Goal: Task Accomplishment & Management: Manage account settings

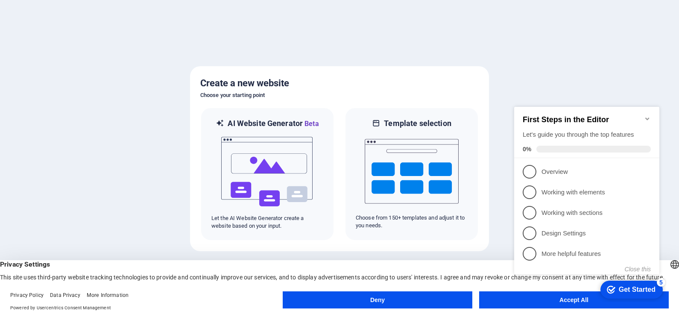
click at [550, 299] on div "checkmark Get Started 5 First Steps in the Editor Let's guide you through the t…" at bounding box center [587, 197] width 155 height 207
click at [558, 300] on div "checkmark Get Started 5 First Steps in the Editor Let's guide you through the t…" at bounding box center [587, 197] width 155 height 207
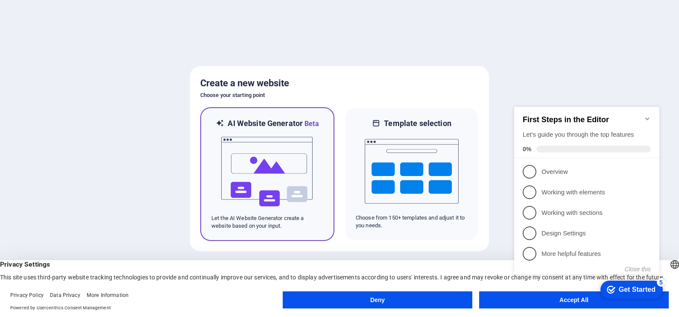
click at [271, 164] on img at bounding box center [267, 171] width 94 height 85
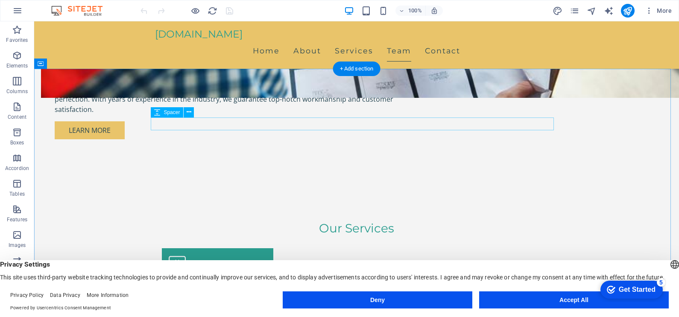
scroll to position [400, 0]
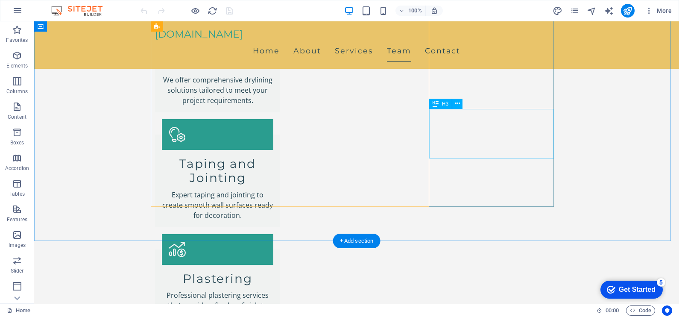
scroll to position [800, 0]
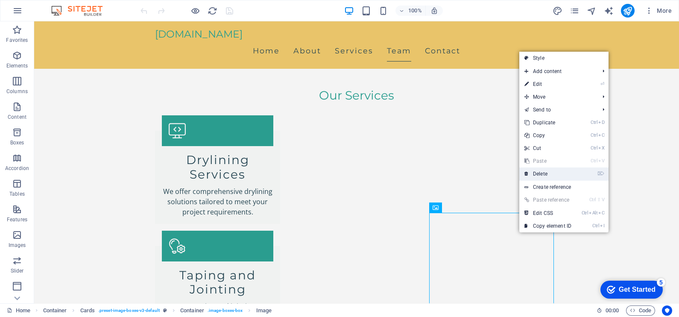
click at [568, 179] on link "⌦ Delete" at bounding box center [547, 173] width 57 height 13
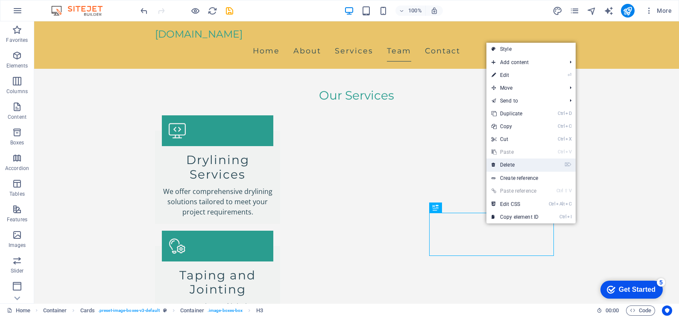
click at [530, 161] on link "⌦ Delete" at bounding box center [514, 164] width 57 height 13
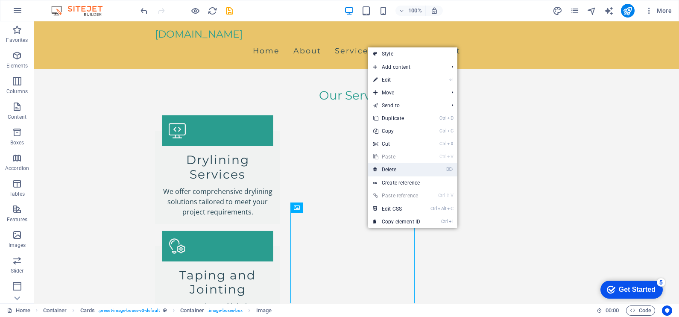
click at [431, 167] on li "⌦ Delete" at bounding box center [412, 169] width 89 height 13
drag, startPoint x: 383, startPoint y: 151, endPoint x: 417, endPoint y: 172, distance: 40.3
click at [417, 172] on link "⌦ Delete" at bounding box center [396, 169] width 57 height 13
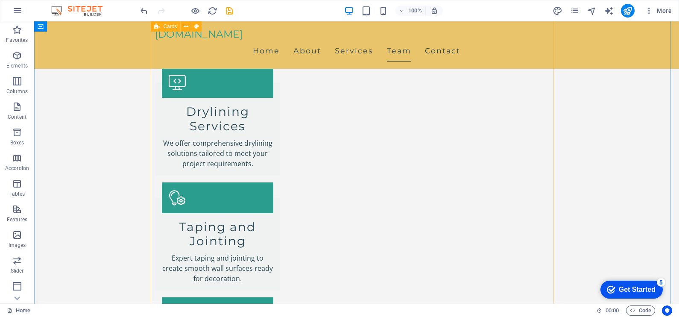
scroll to position [907, 0]
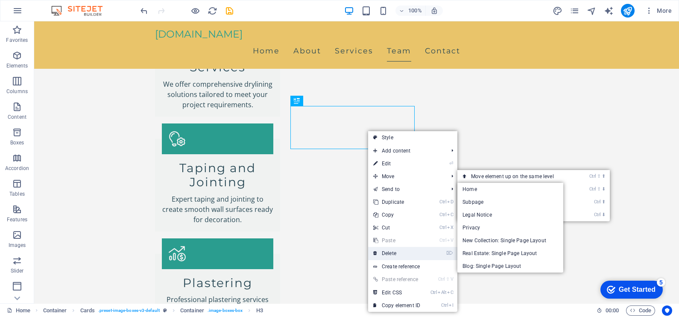
click at [410, 251] on link "⌦ Delete" at bounding box center [396, 253] width 57 height 13
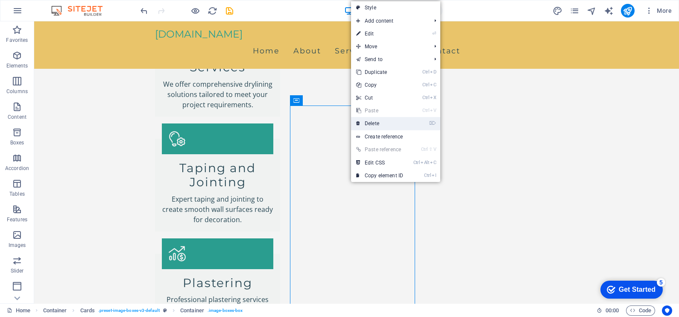
click at [394, 120] on link "⌦ Delete" at bounding box center [379, 123] width 57 height 13
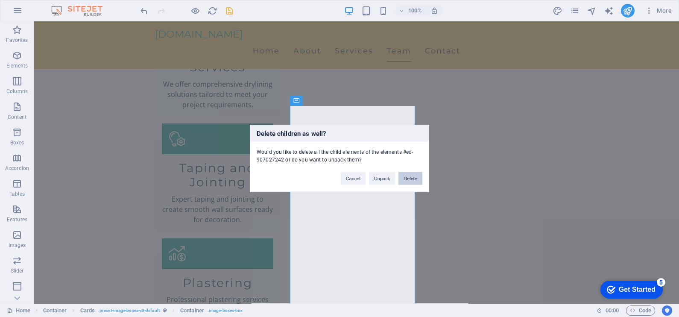
click at [409, 175] on button "Delete" at bounding box center [410, 178] width 24 height 13
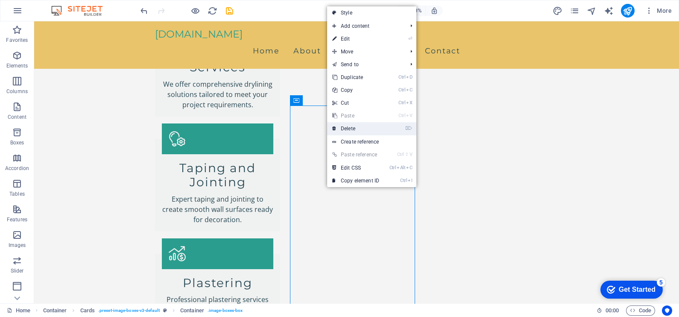
click at [392, 131] on li "⌦ Delete" at bounding box center [371, 128] width 89 height 13
click at [388, 134] on li "⌦ Delete" at bounding box center [371, 128] width 89 height 13
click at [350, 130] on link "⌦ Delete" at bounding box center [355, 128] width 57 height 13
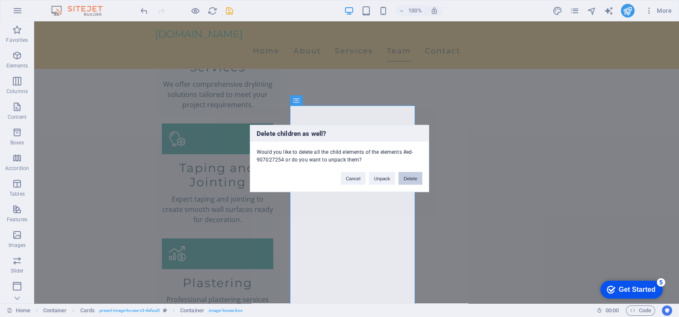
click at [414, 177] on button "Delete" at bounding box center [410, 178] width 24 height 13
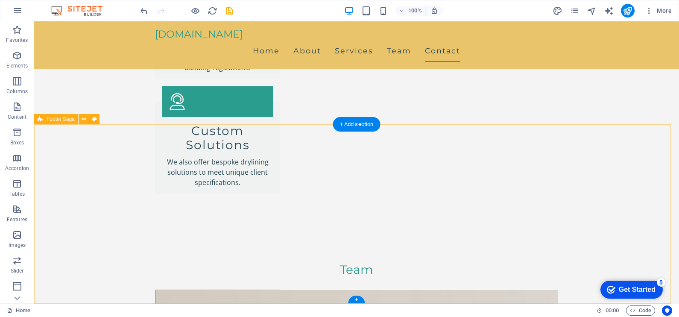
scroll to position [1040, 0]
